Goal: Information Seeking & Learning: Learn about a topic

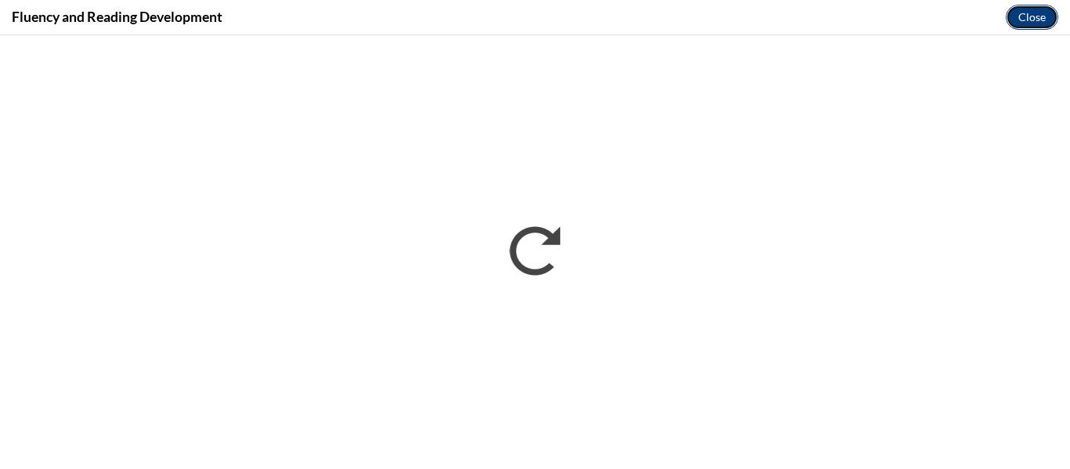
click at [1028, 9] on button "Close" at bounding box center [1032, 17] width 52 height 25
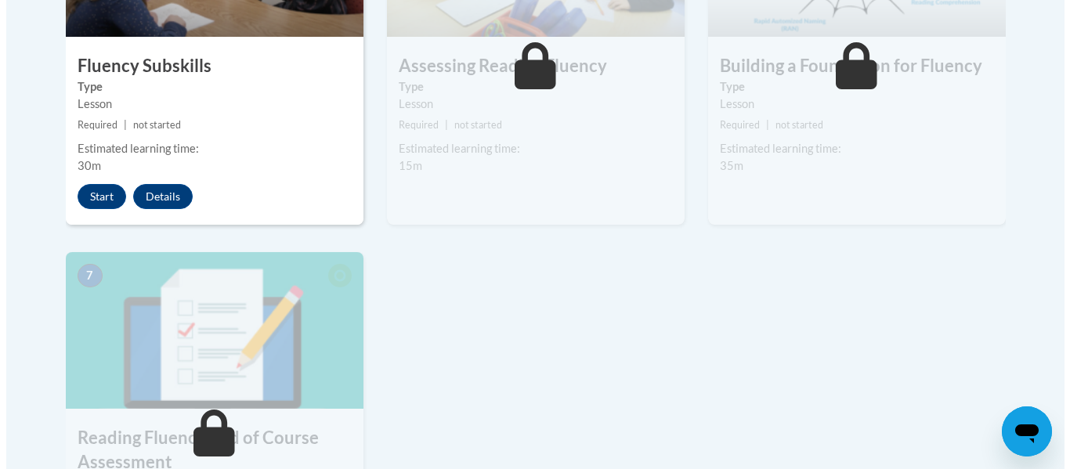
scroll to position [1046, 0]
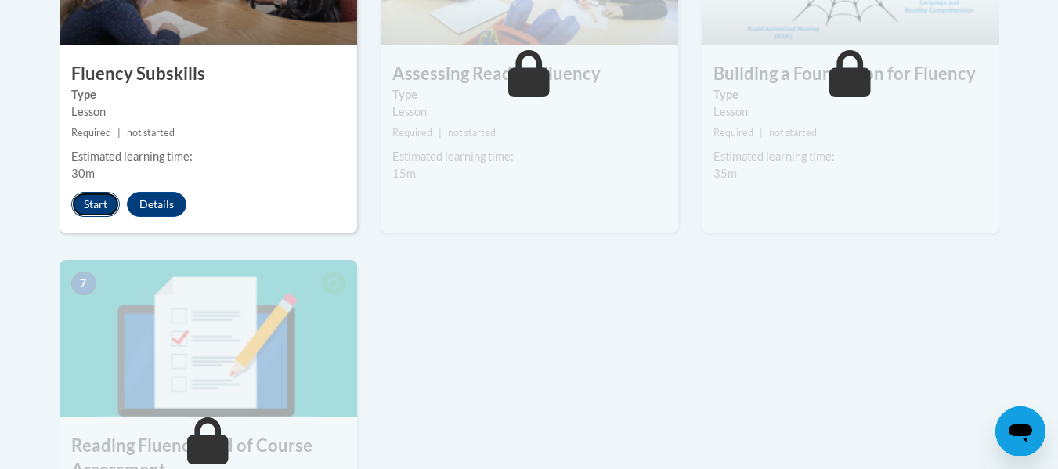
click at [92, 197] on button "Start" at bounding box center [95, 204] width 49 height 25
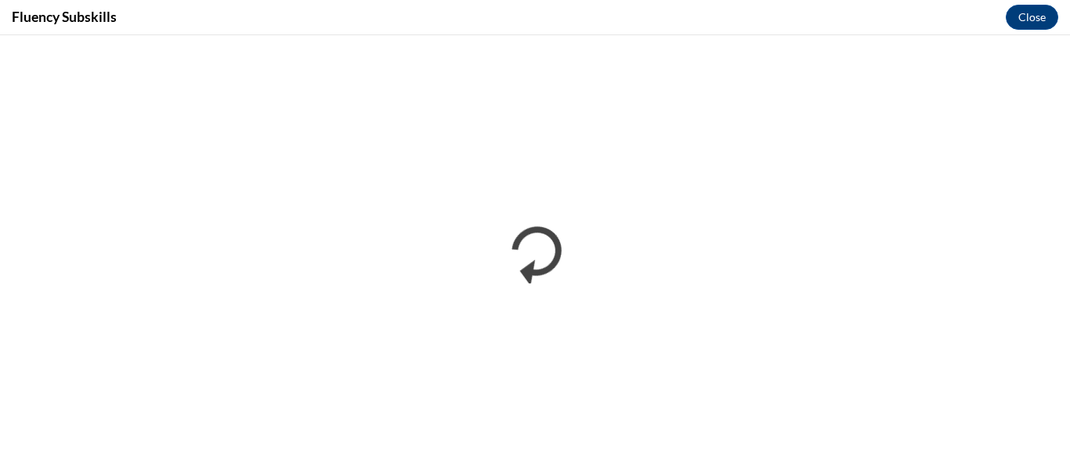
scroll to position [0, 0]
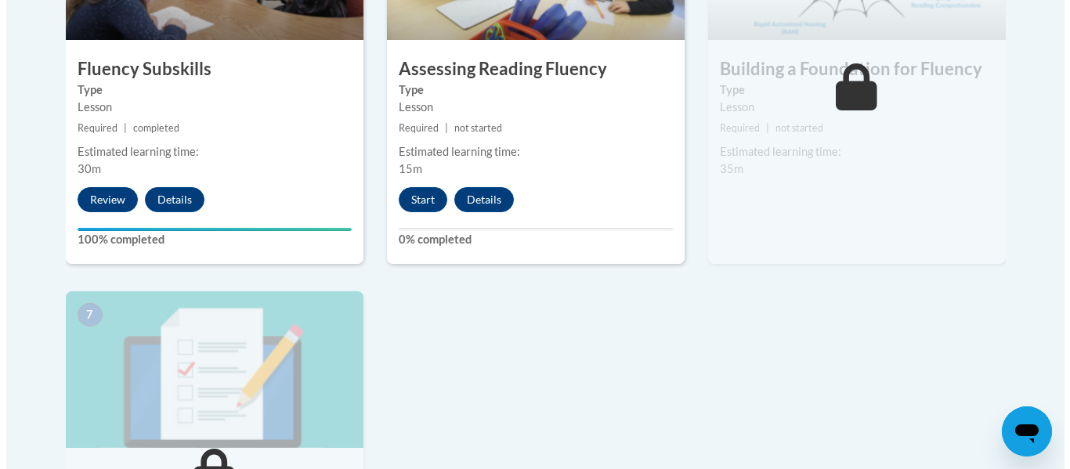
scroll to position [1040, 0]
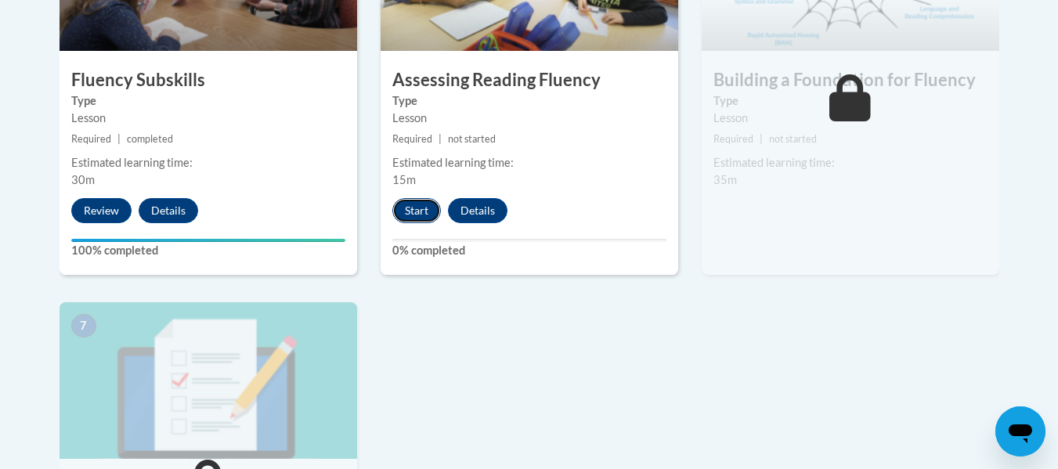
click at [410, 207] on button "Start" at bounding box center [416, 210] width 49 height 25
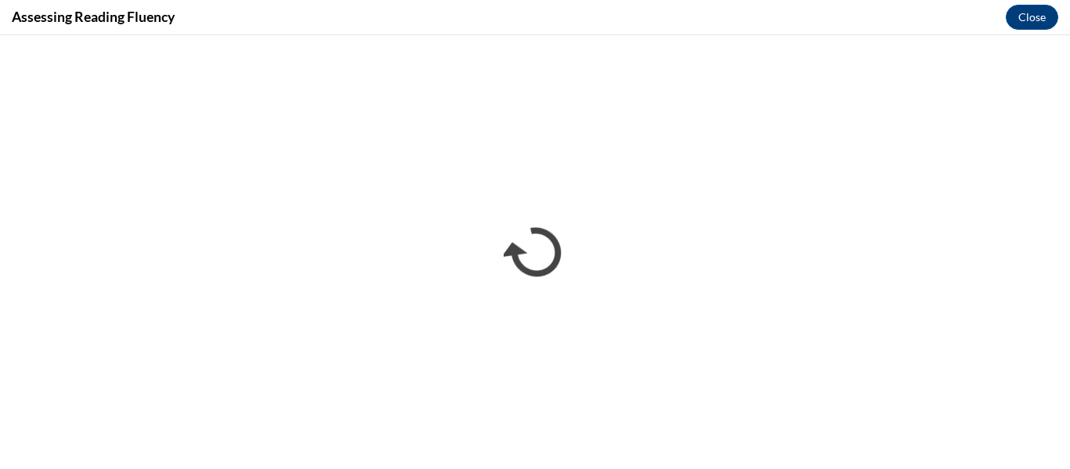
scroll to position [0, 0]
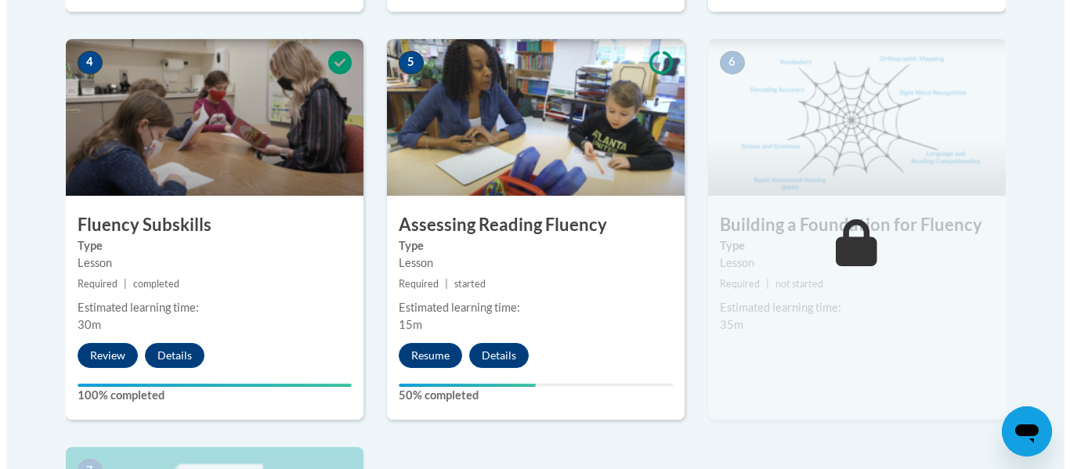
scroll to position [914, 0]
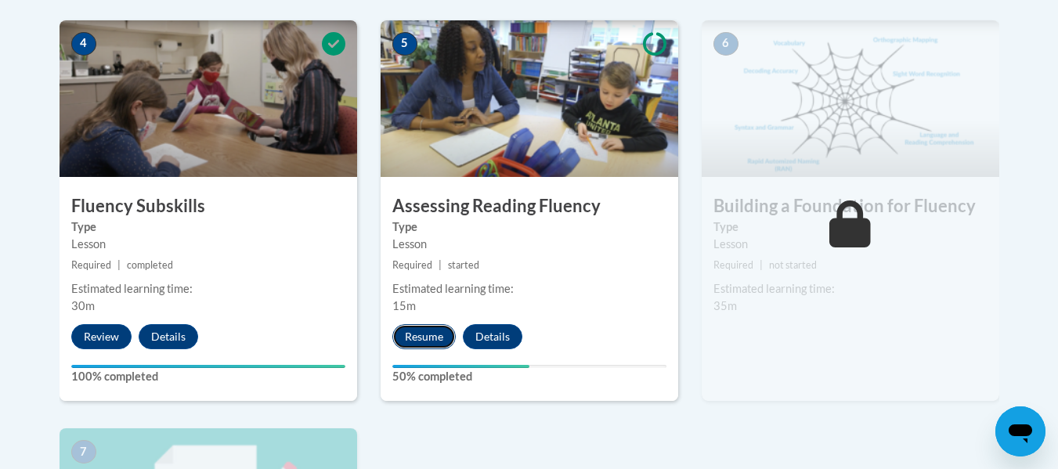
click at [418, 345] on button "Resume" at bounding box center [423, 336] width 63 height 25
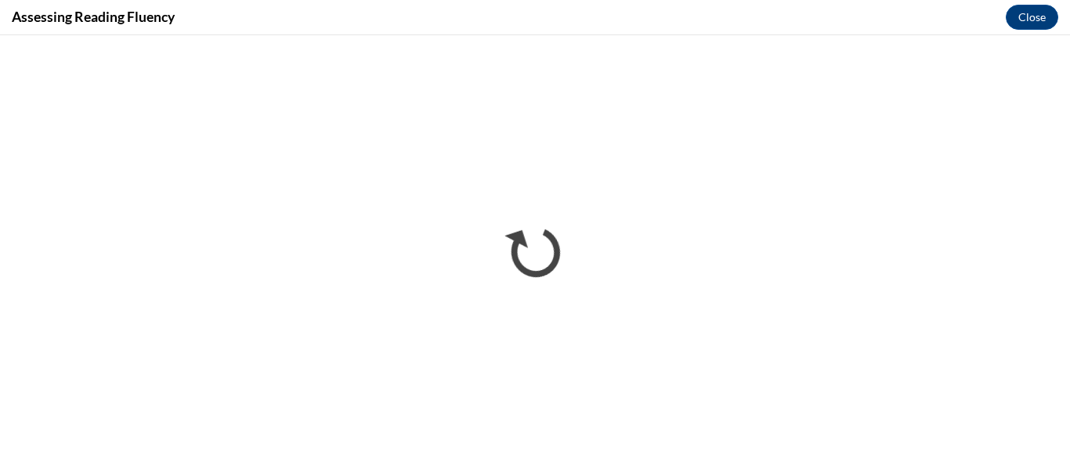
scroll to position [0, 0]
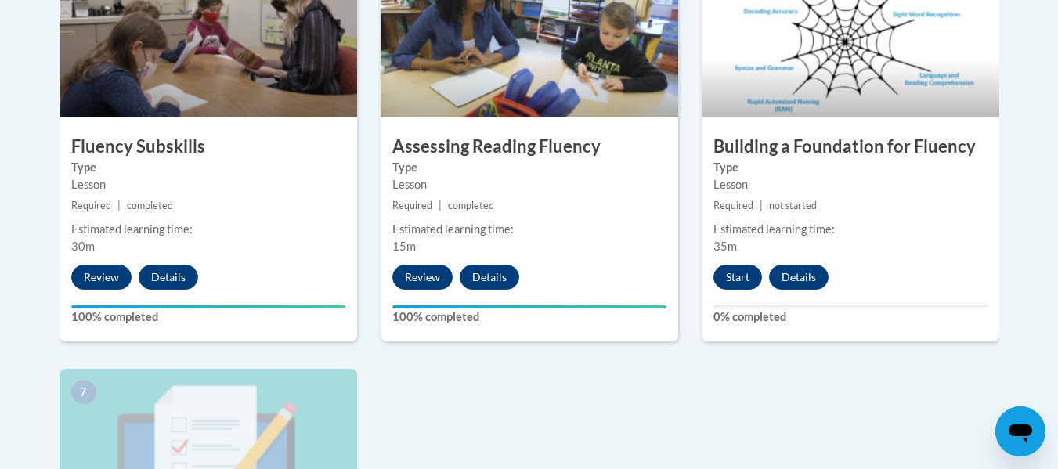
scroll to position [977, 0]
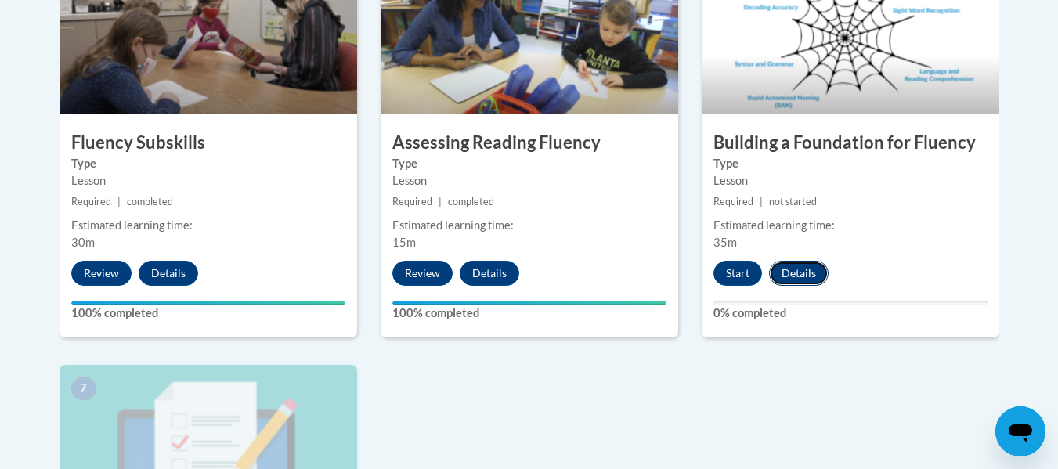
click at [791, 279] on button "Details" at bounding box center [799, 273] width 60 height 25
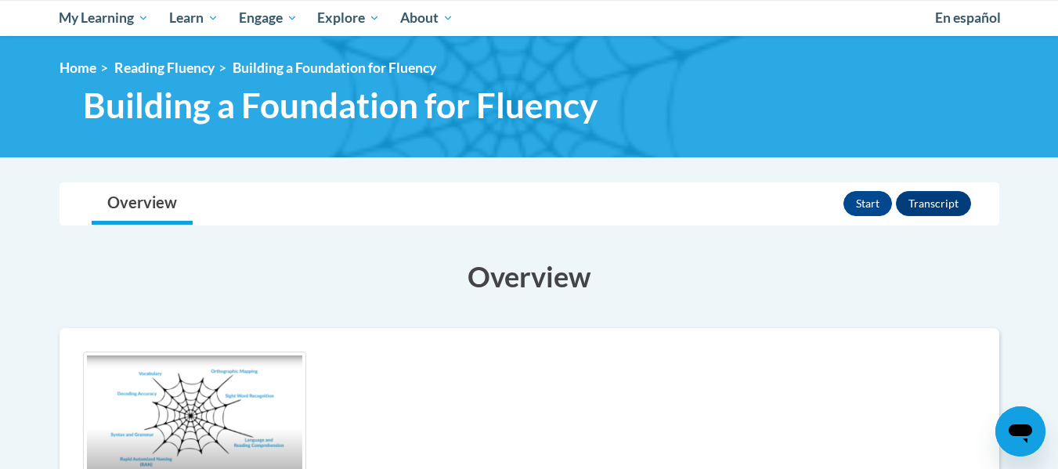
scroll to position [49, 0]
